Goal: Find specific page/section: Find specific page/section

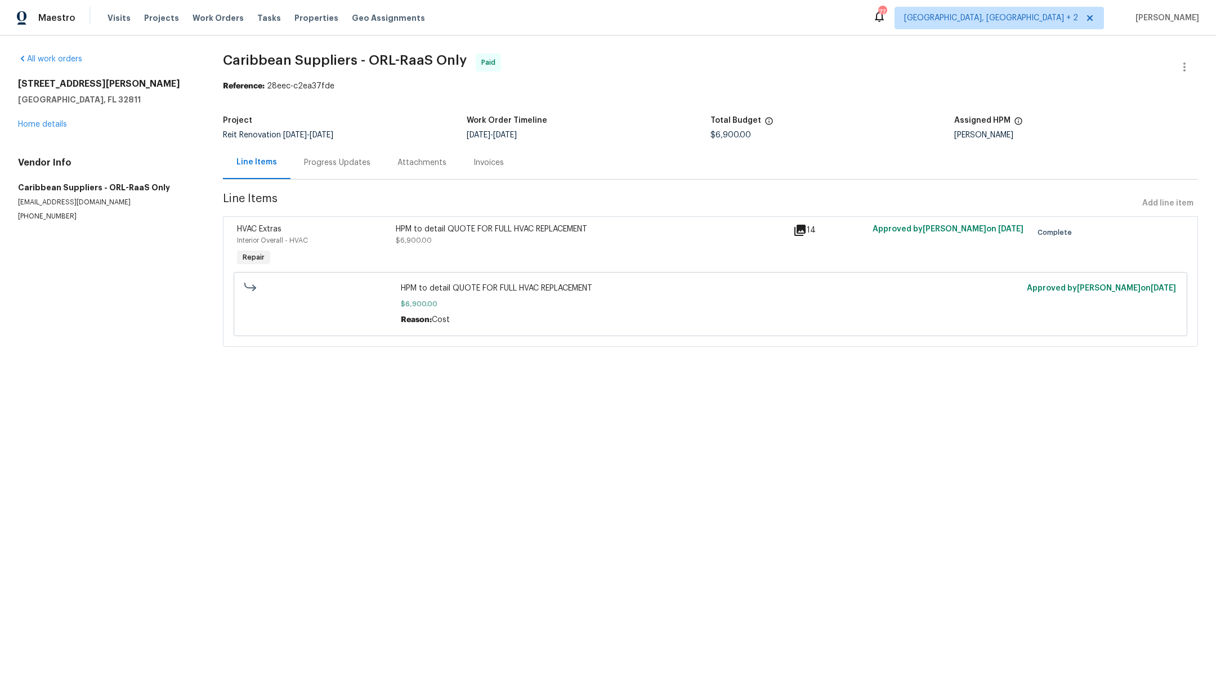
click at [487, 156] on div "Invoices" at bounding box center [488, 162] width 57 height 33
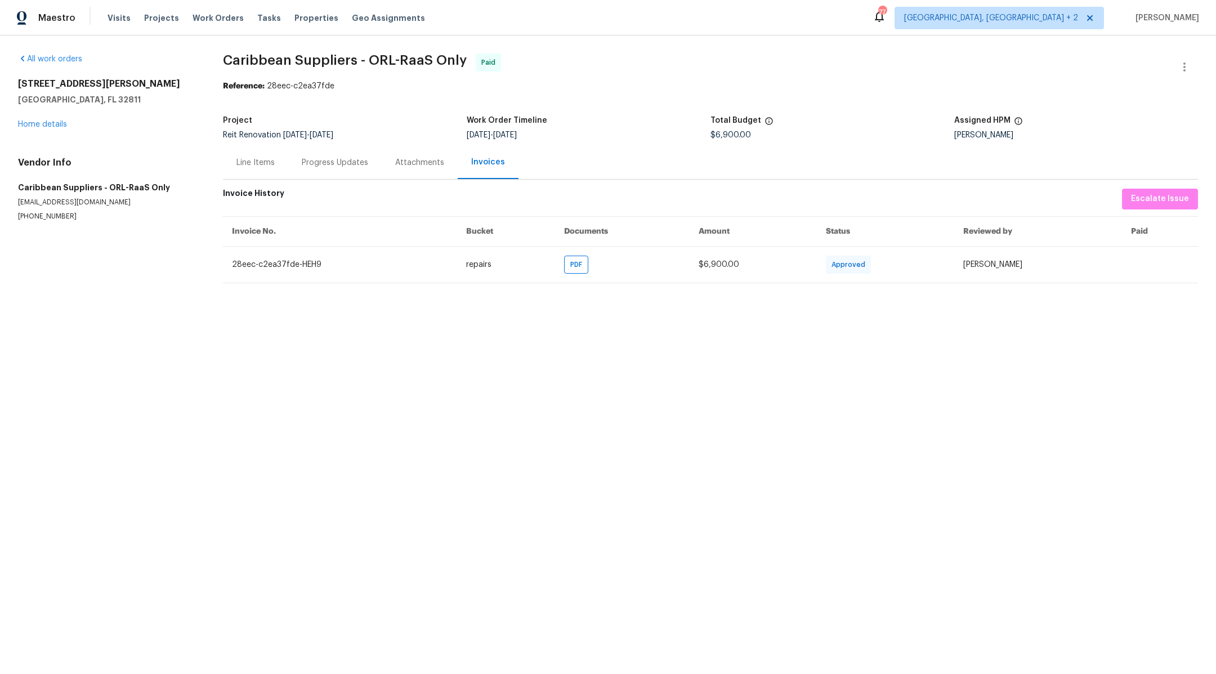
click at [253, 169] on div "Line Items" at bounding box center [255, 162] width 65 height 33
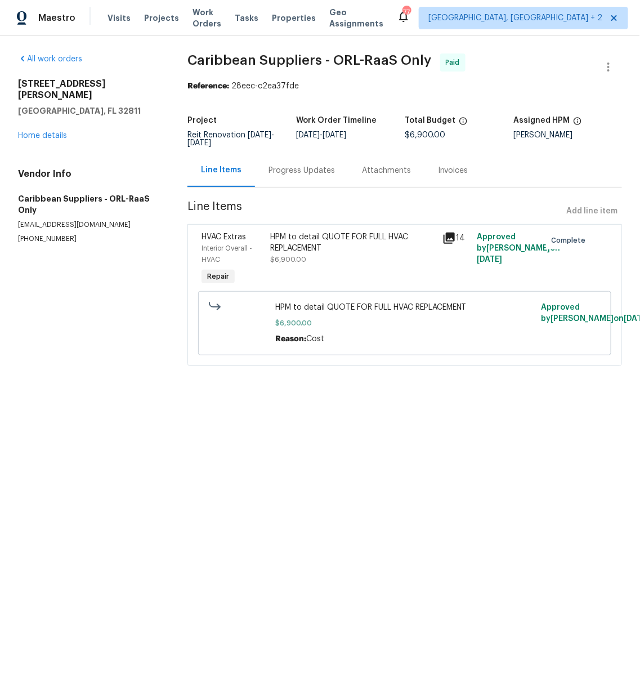
click at [444, 169] on div "Invoices" at bounding box center [453, 170] width 30 height 11
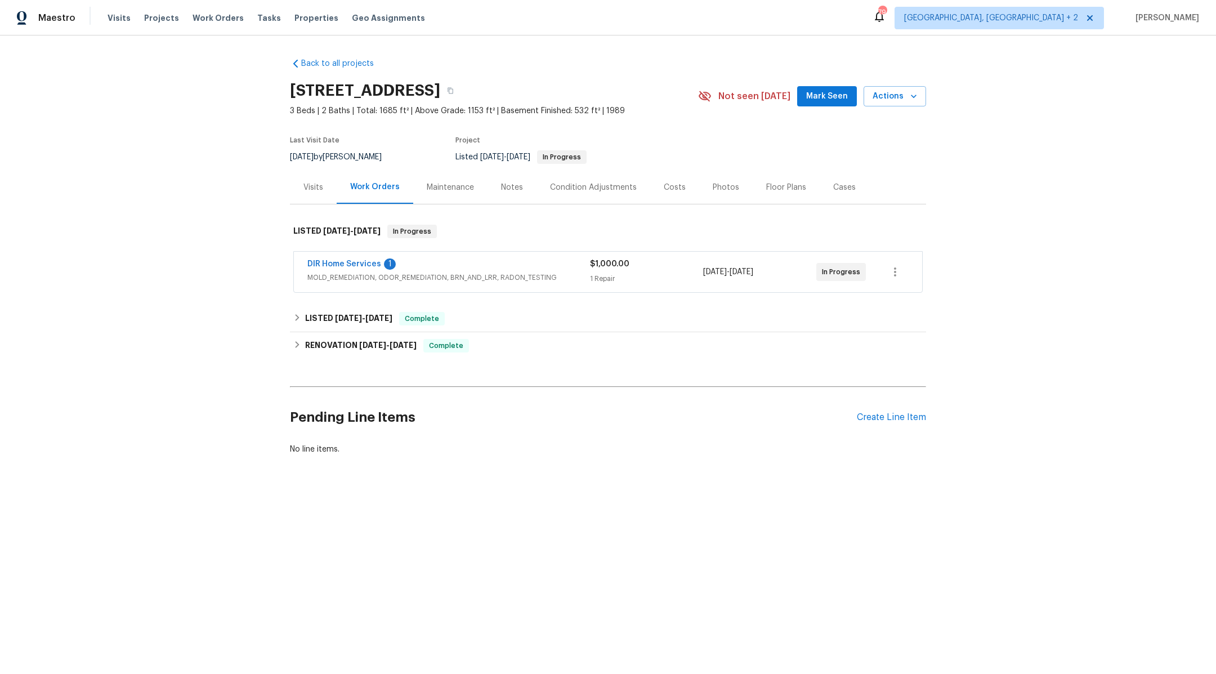
click at [573, 185] on div "Condition Adjustments" at bounding box center [593, 187] width 87 height 11
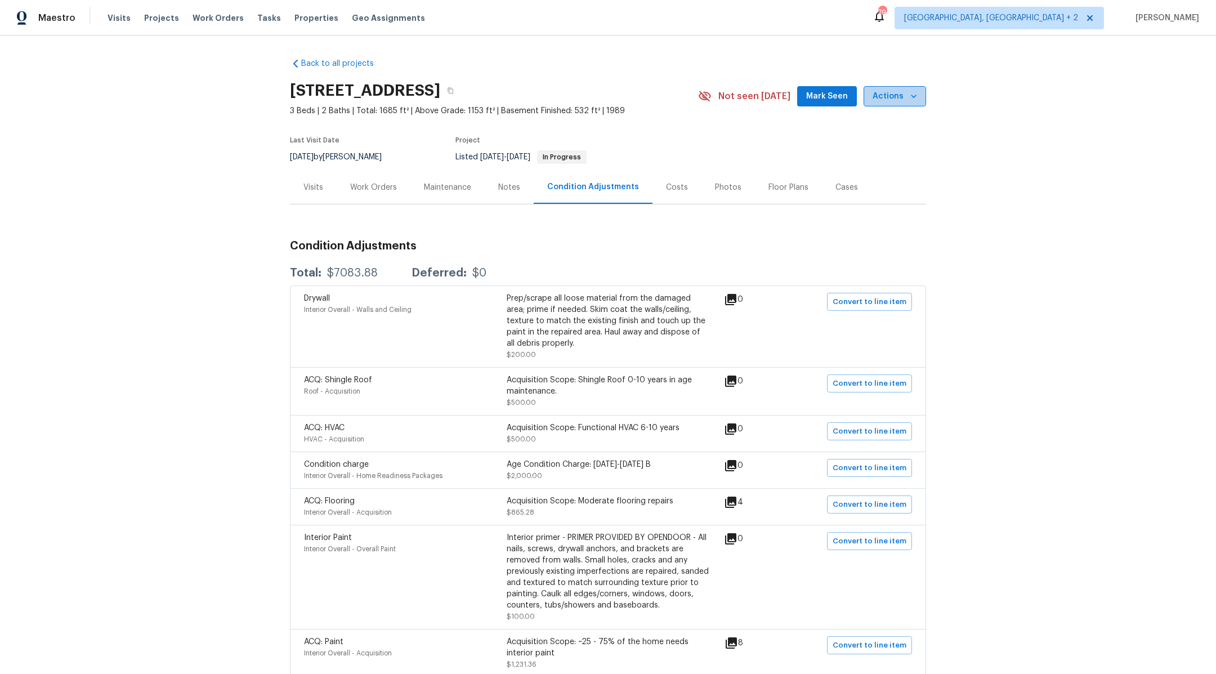
click at [640, 102] on span "Actions" at bounding box center [895, 97] width 44 height 14
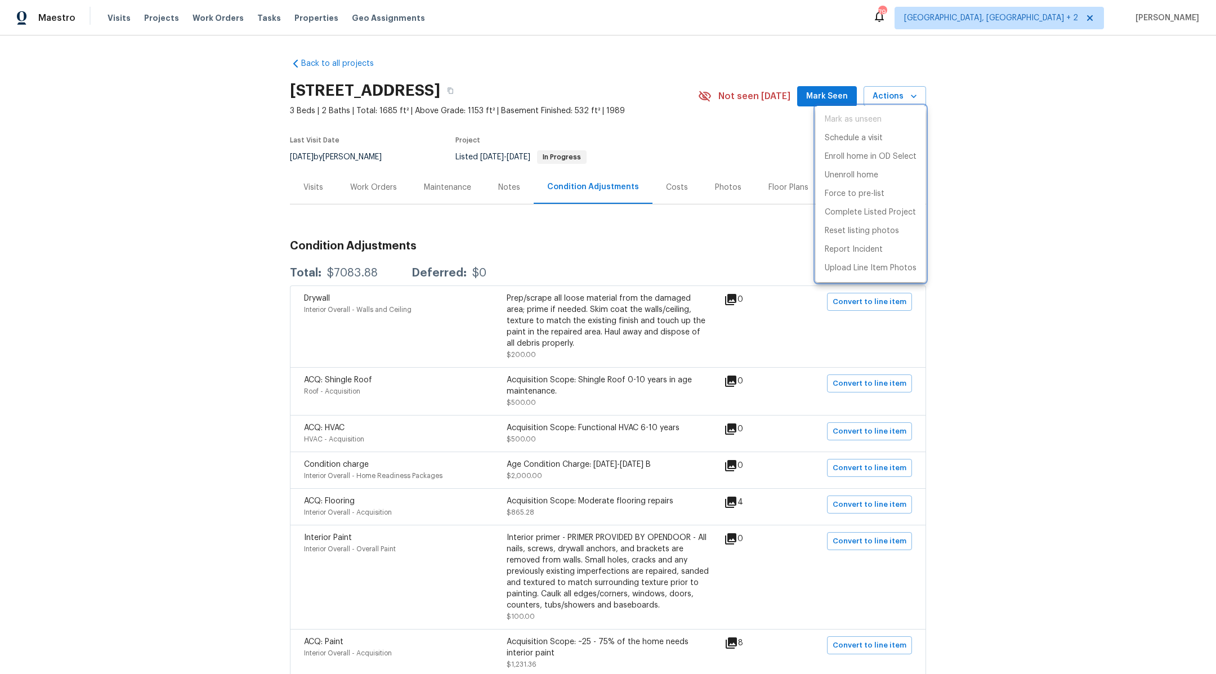
click at [640, 167] on div at bounding box center [608, 337] width 1216 height 674
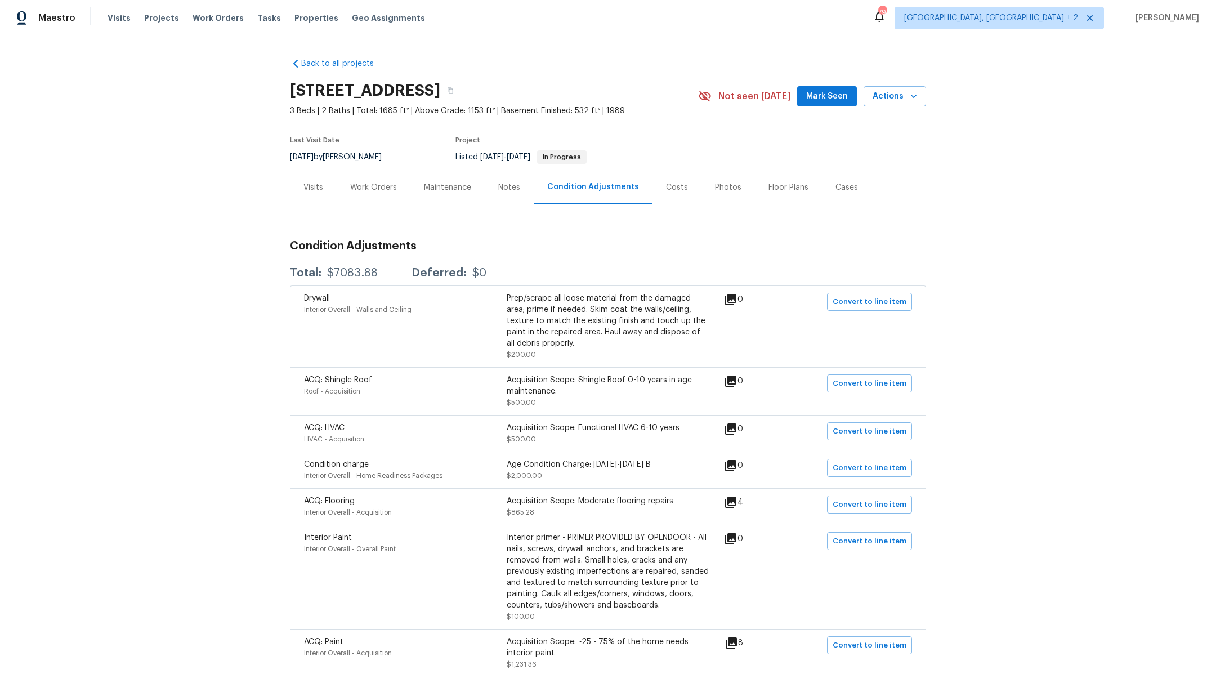
click at [640, 178] on div "Costs" at bounding box center [676, 187] width 49 height 33
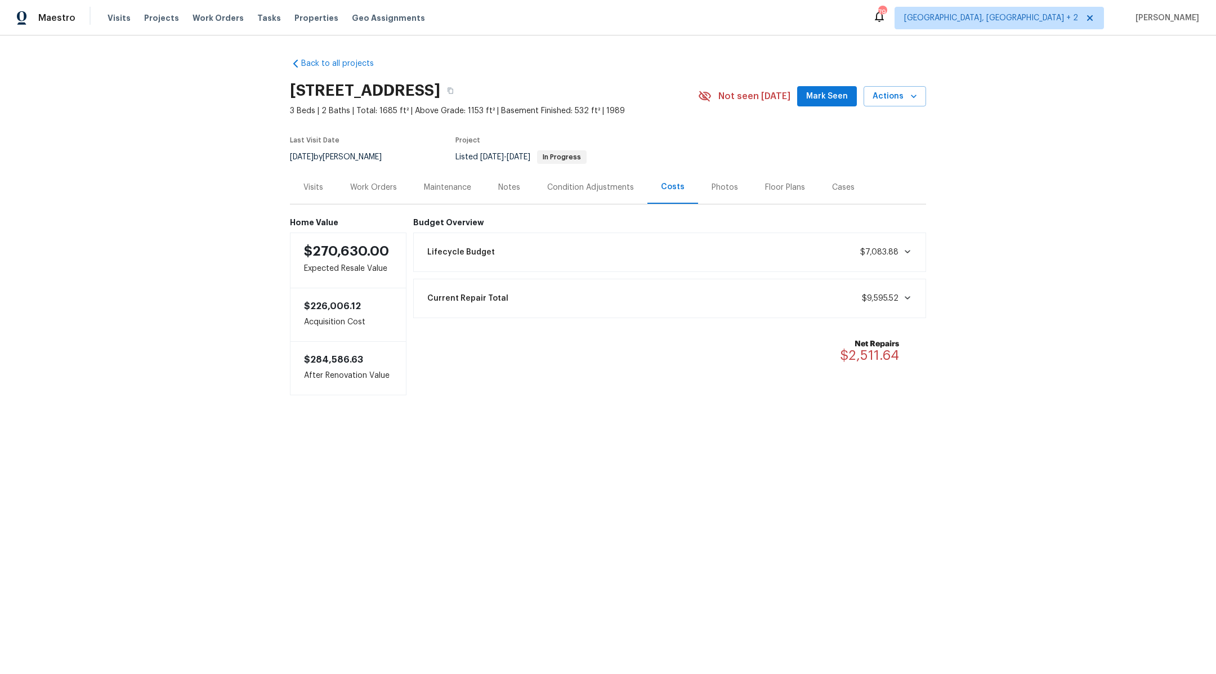
click at [605, 189] on div "Condition Adjustments" at bounding box center [590, 187] width 87 height 11
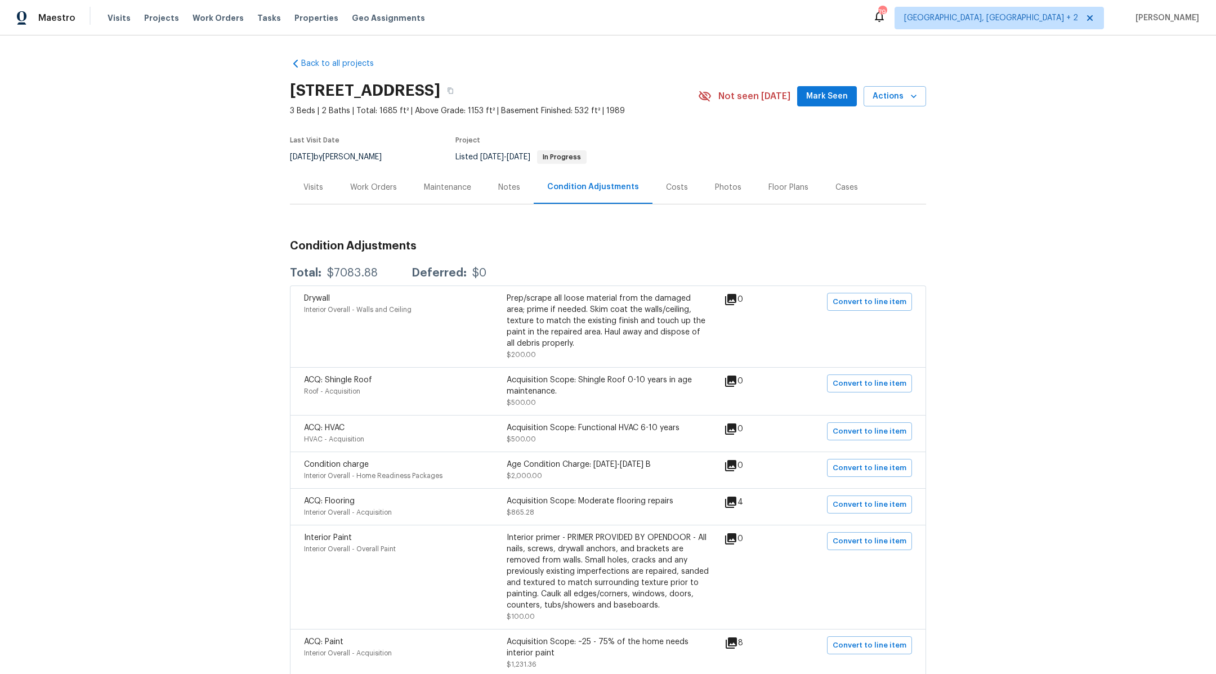
click at [640, 189] on div "Costs" at bounding box center [676, 187] width 49 height 33
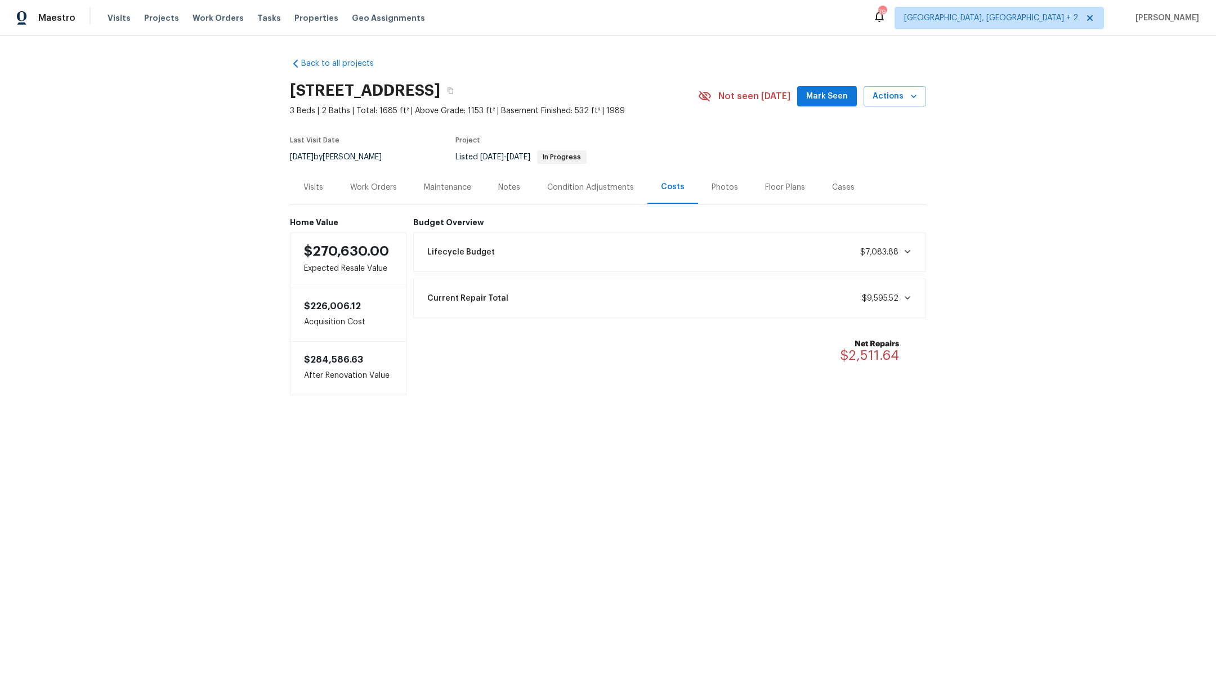
click at [640, 188] on div "Photos" at bounding box center [725, 187] width 26 height 11
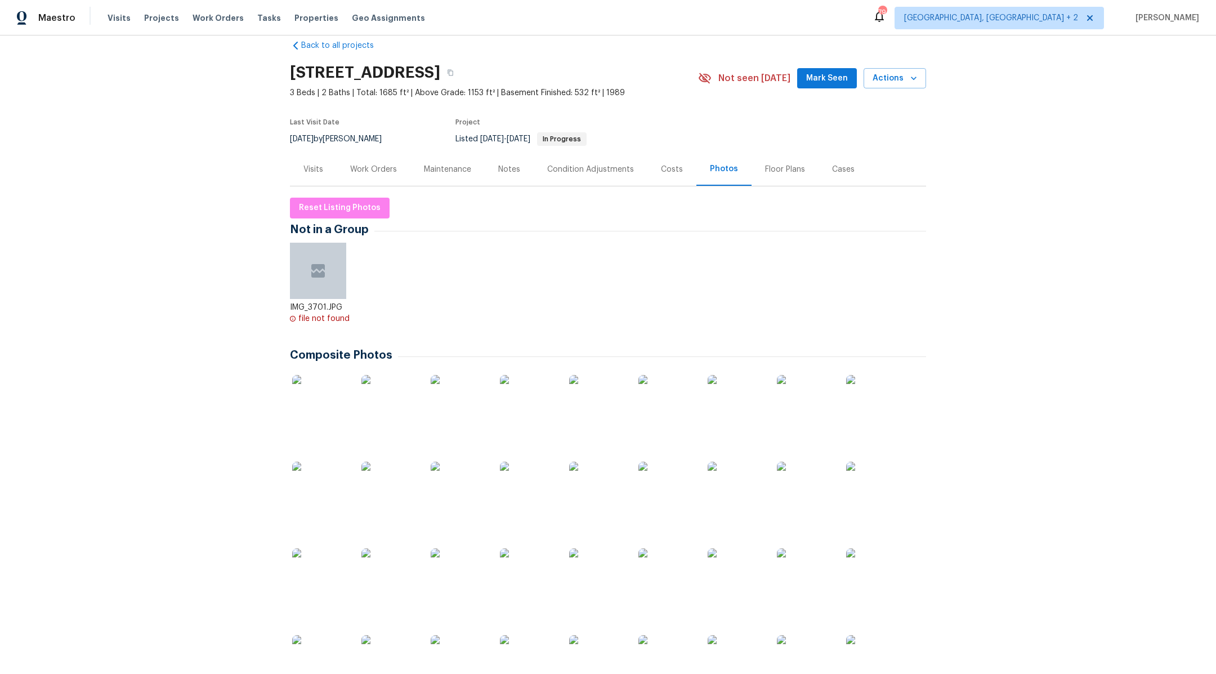
scroll to position [4, 0]
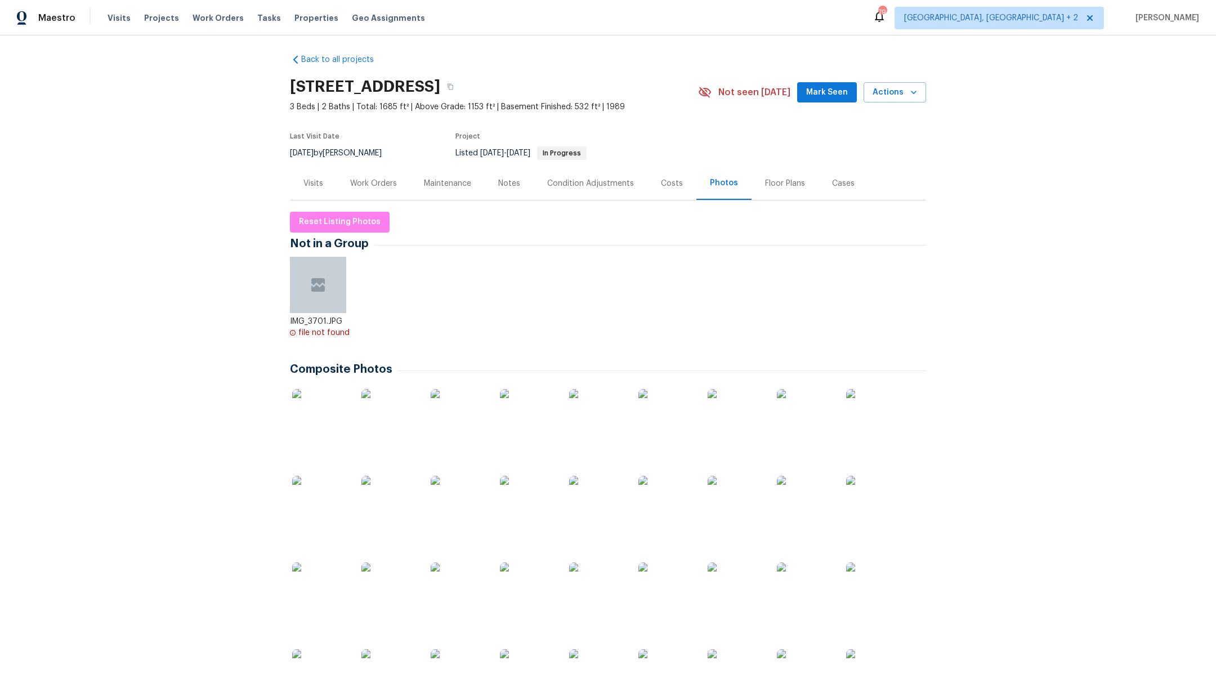
click at [571, 178] on div "Condition Adjustments" at bounding box center [590, 183] width 87 height 11
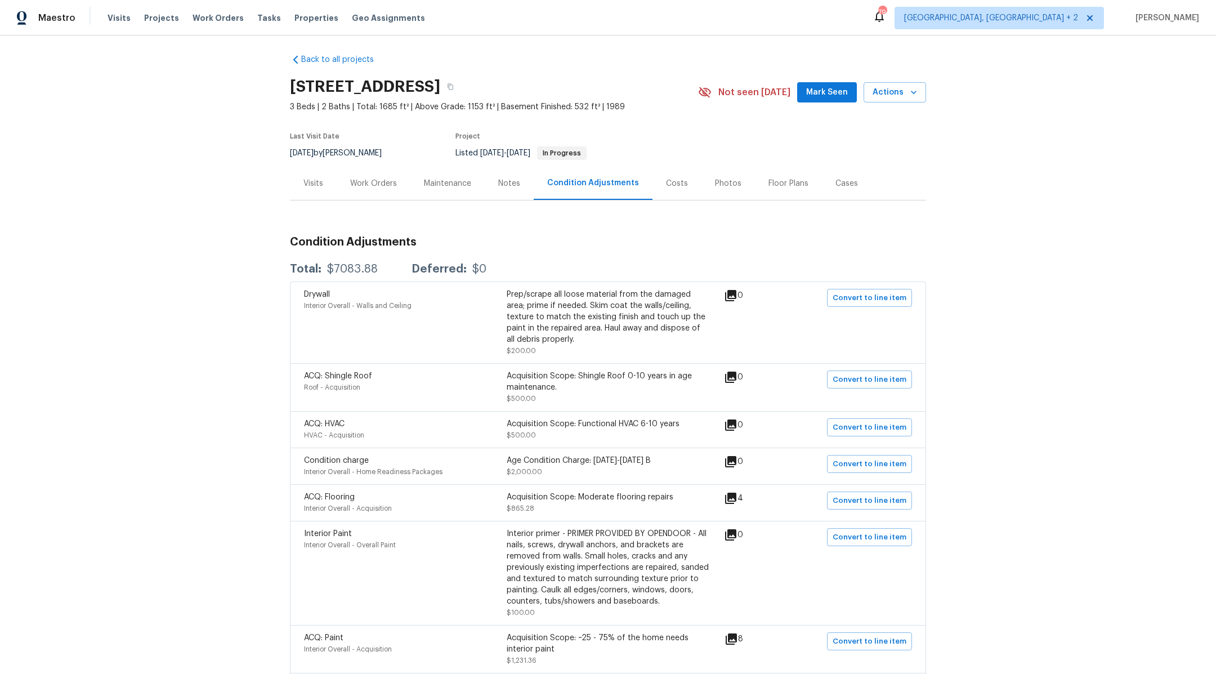
click at [640, 181] on div "Floor Plans" at bounding box center [788, 183] width 40 height 11
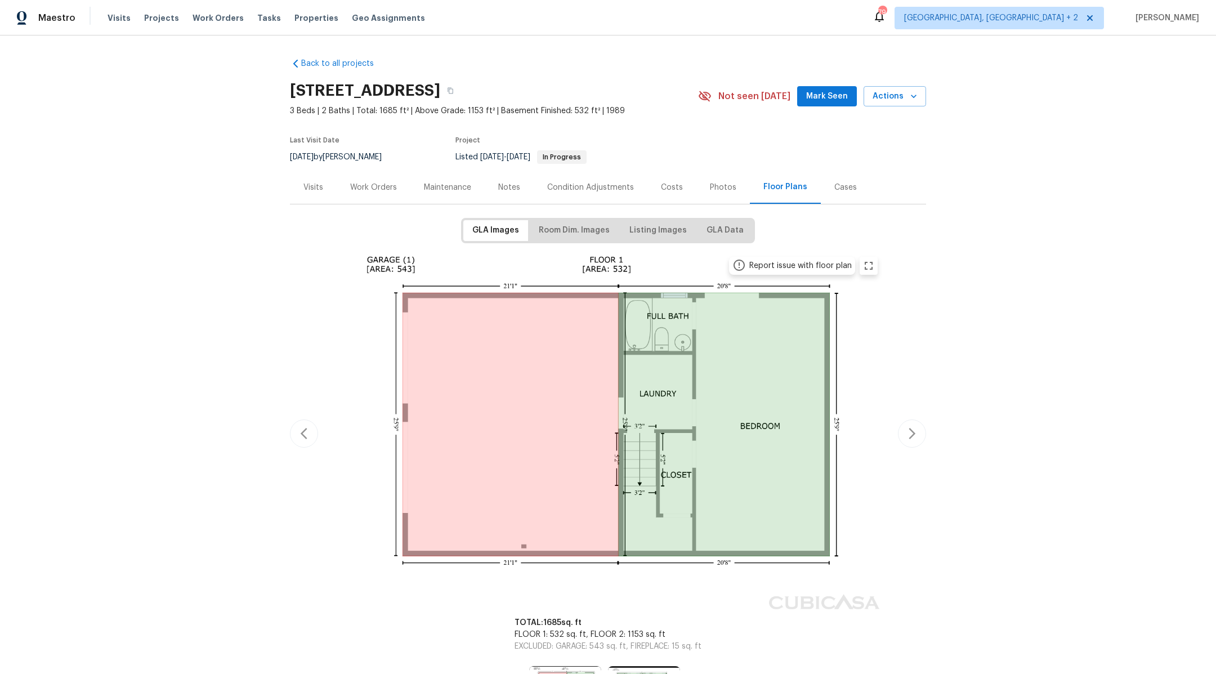
click at [575, 186] on div "Condition Adjustments" at bounding box center [590, 187] width 87 height 11
